Goal: Task Accomplishment & Management: Use online tool/utility

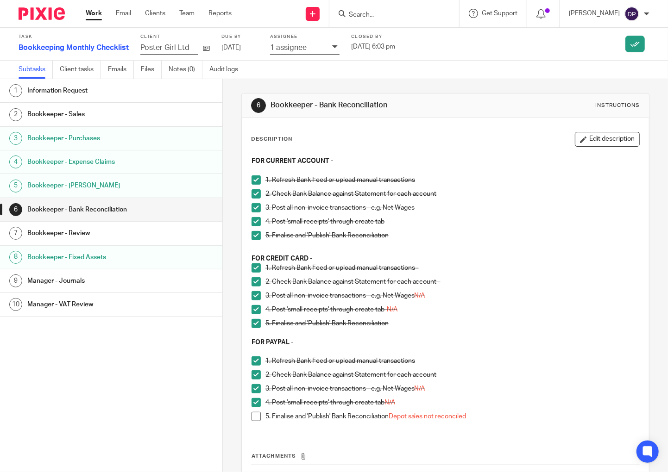
click at [411, 13] on input "Search" at bounding box center [389, 15] width 83 height 8
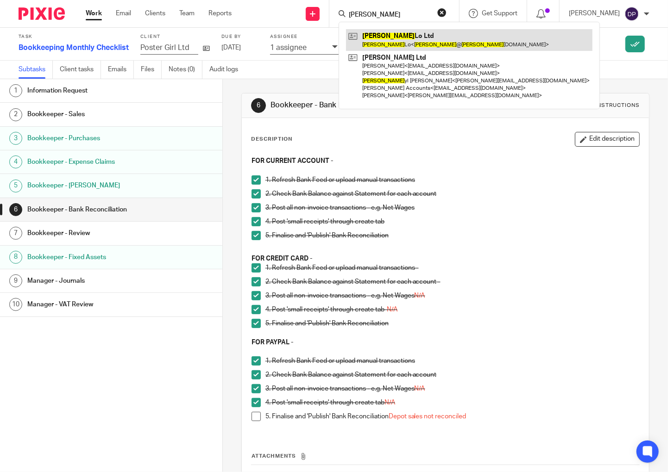
type input "chet"
click at [394, 39] on link at bounding box center [469, 39] width 246 height 21
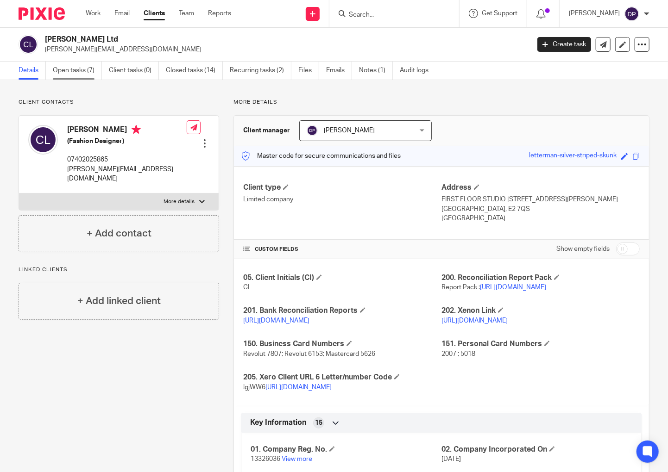
click at [75, 68] on link "Open tasks (7)" at bounding box center [77, 71] width 49 height 18
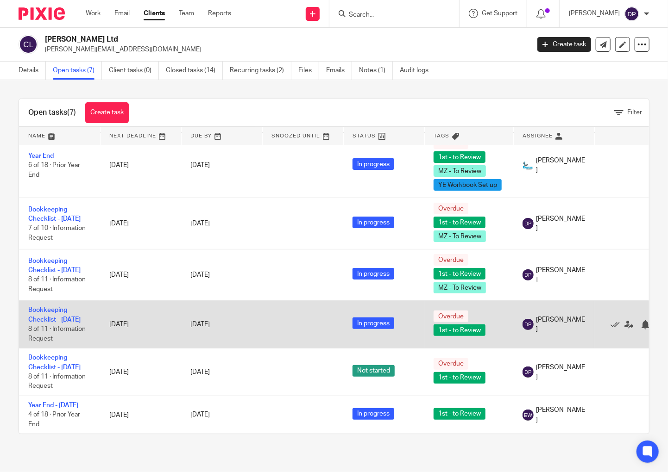
scroll to position [115, 0]
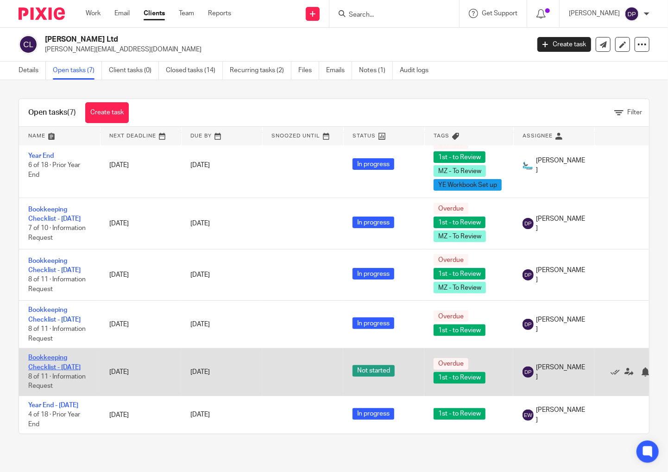
click at [53, 351] on td "Bookkeeping Checklist - July 2025 8 of 11 · Information Request" at bounding box center [59, 373] width 81 height 48
click at [44, 355] on link "Bookkeeping Checklist - July 2025" at bounding box center [54, 363] width 52 height 16
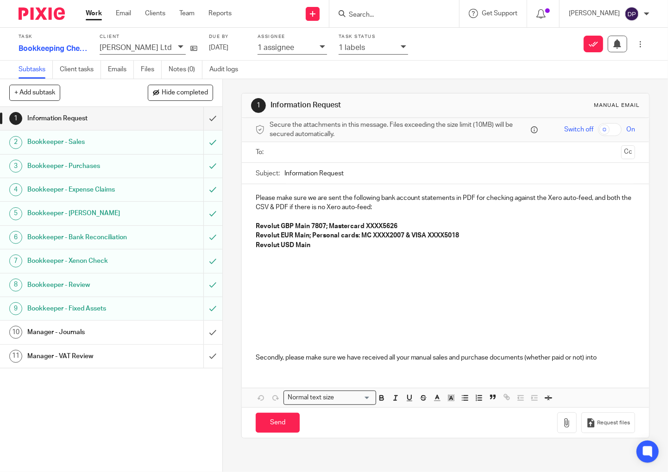
click at [70, 238] on h1 "Bookkeeper - Bank Reconciliation" at bounding box center [82, 238] width 111 height 14
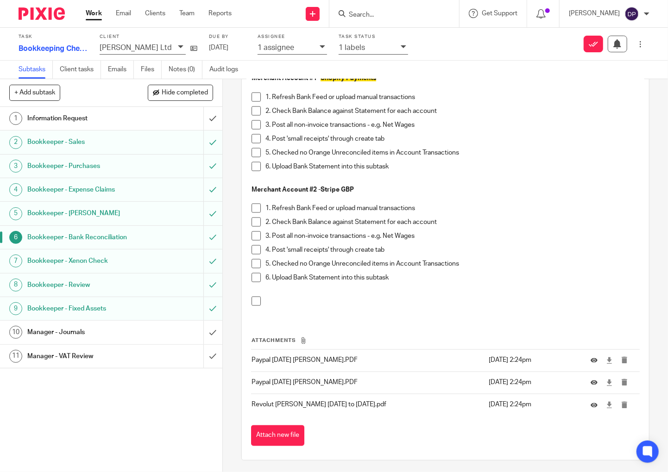
scroll to position [719, 0]
click at [294, 434] on button "Attach new file" at bounding box center [277, 436] width 53 height 21
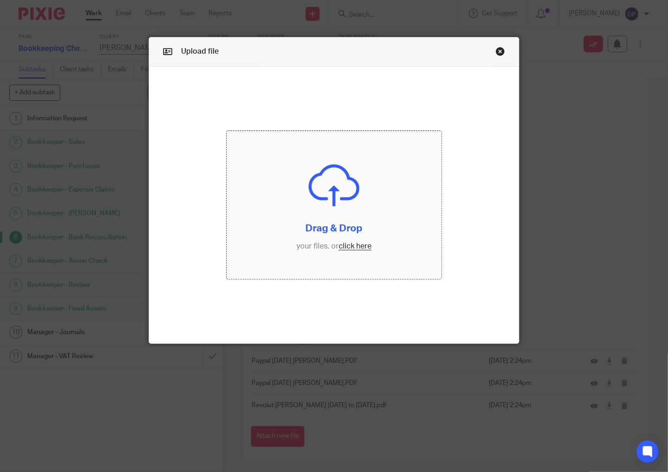
click at [360, 245] on input "file" at bounding box center [333, 205] width 215 height 148
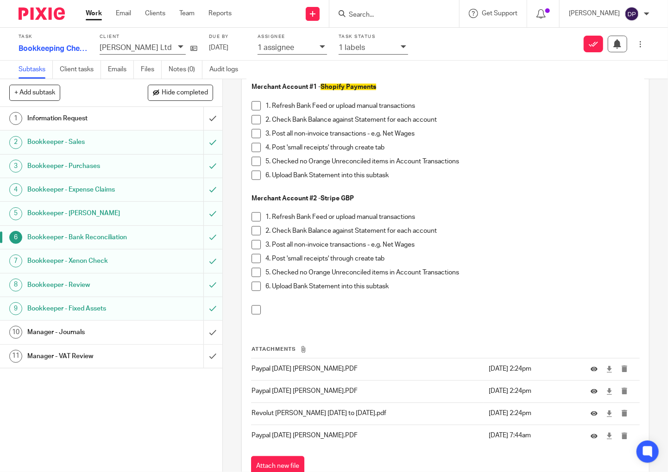
scroll to position [715, 0]
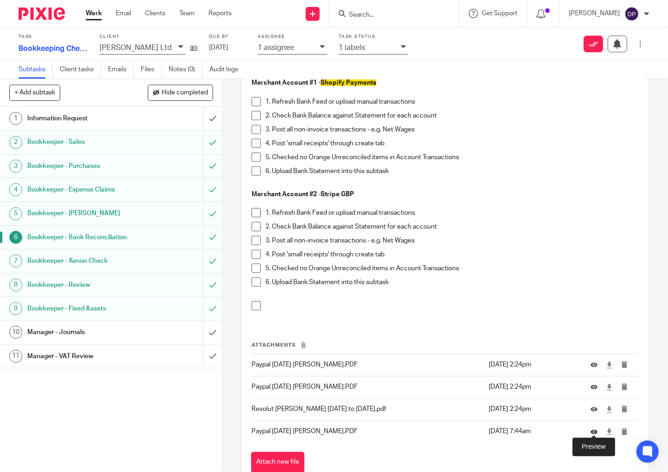
click at [596, 429] on icon at bounding box center [593, 432] width 7 height 7
